Goal: Task Accomplishment & Management: Use online tool/utility

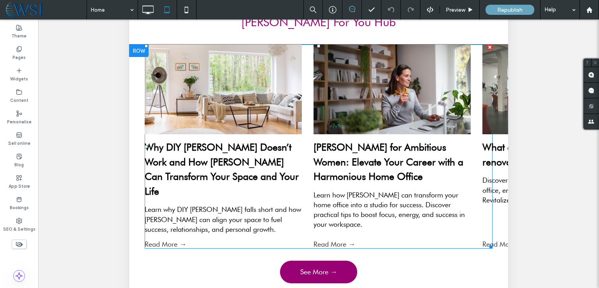
scroll to position [79, 0]
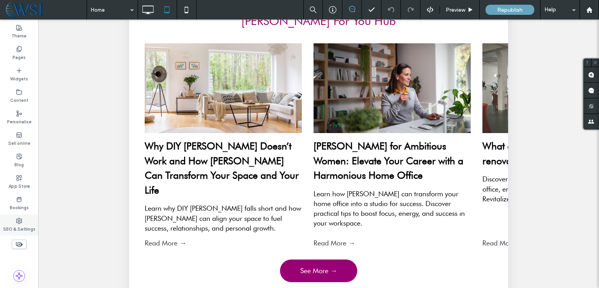
click at [6, 224] on label "SEO & Settings" at bounding box center [19, 228] width 32 height 9
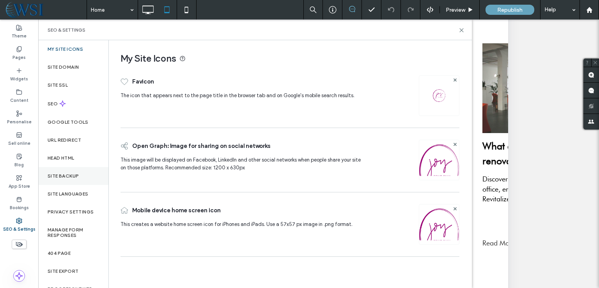
click at [82, 171] on div "Site backup" at bounding box center [73, 176] width 70 height 18
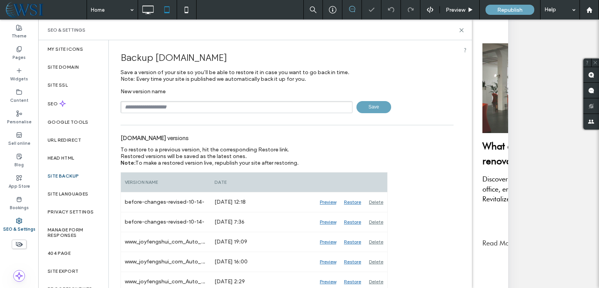
click at [180, 105] on input "text" at bounding box center [237, 107] width 232 height 12
type input "**********"
click at [150, 8] on icon at bounding box center [148, 10] width 16 height 16
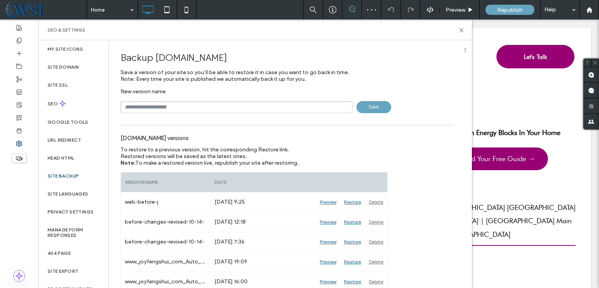
scroll to position [2537, 0]
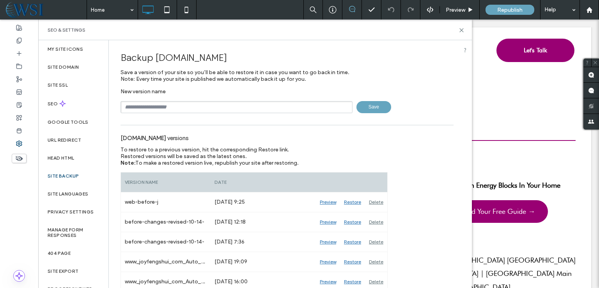
click at [457, 28] on div "SEO & Settings" at bounding box center [255, 30] width 415 height 6
click at [462, 29] on icon at bounding box center [462, 30] width 6 height 6
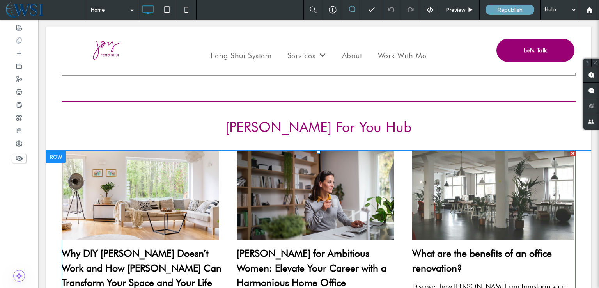
scroll to position [2381, 0]
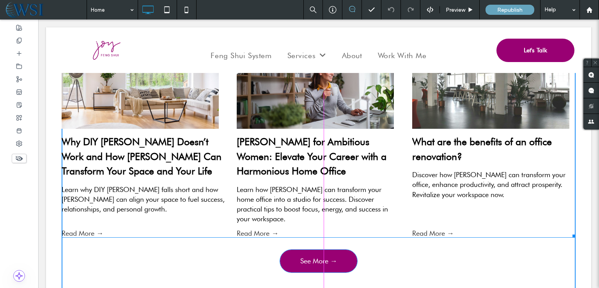
drag, startPoint x: 567, startPoint y: 181, endPoint x: 603, endPoint y: 202, distance: 41.3
click at [570, 232] on div at bounding box center [573, 235] width 6 height 6
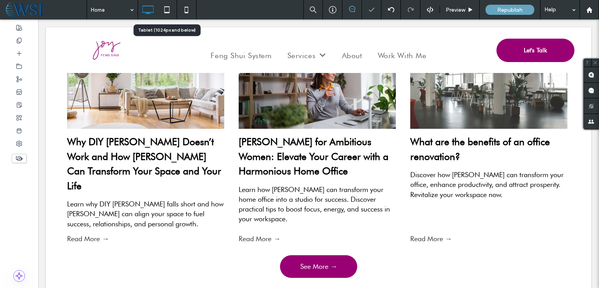
click at [168, 12] on icon at bounding box center [167, 10] width 16 height 16
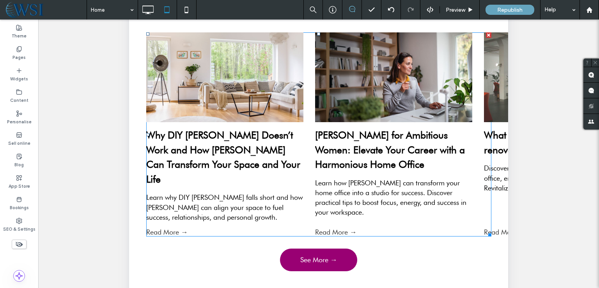
scroll to position [90, 0]
click at [241, 193] on div "Learn why DIY Feng Shui falls short and how Joy Feng Shui can align your space …" at bounding box center [224, 208] width 157 height 30
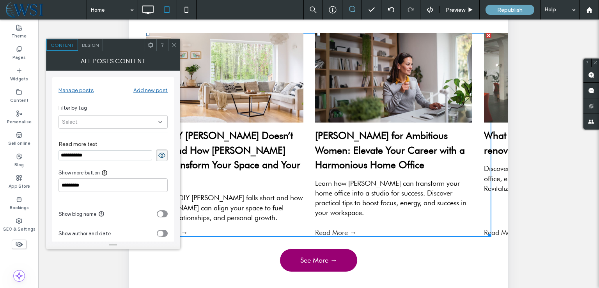
click at [172, 46] on icon at bounding box center [174, 45] width 6 height 6
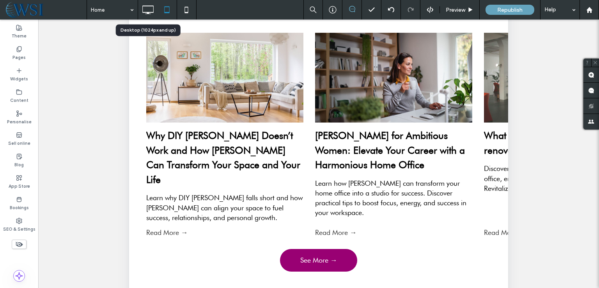
click at [151, 4] on icon at bounding box center [148, 10] width 16 height 16
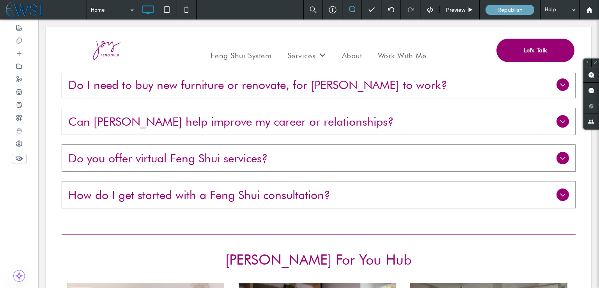
scroll to position [2126, 0]
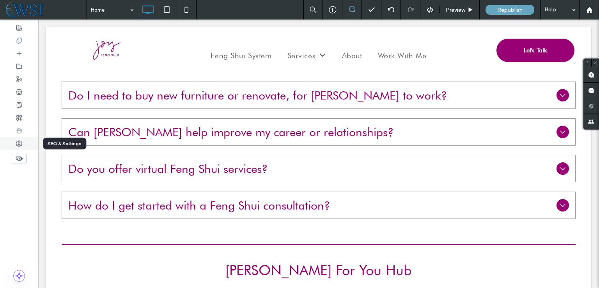
click at [27, 147] on div at bounding box center [19, 143] width 38 height 13
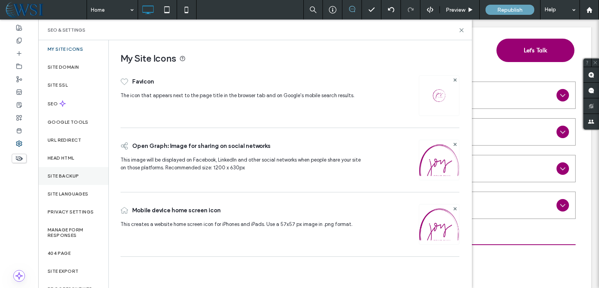
click at [60, 172] on div "Site backup" at bounding box center [73, 176] width 70 height 18
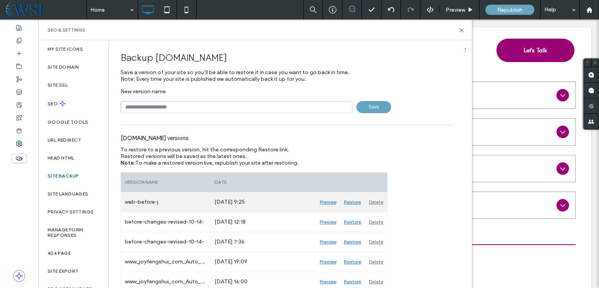
click at [356, 201] on div "Restore" at bounding box center [352, 202] width 25 height 20
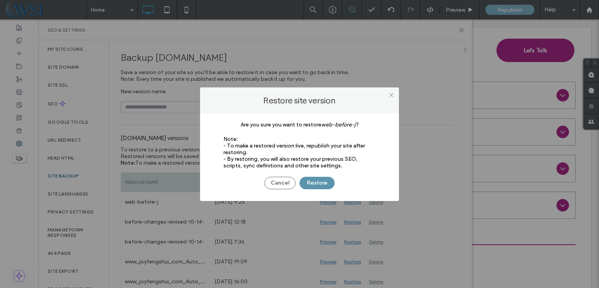
click at [323, 183] on button "Restore" at bounding box center [317, 183] width 35 height 12
